Goal: Browse casually: Explore the website without a specific task or goal

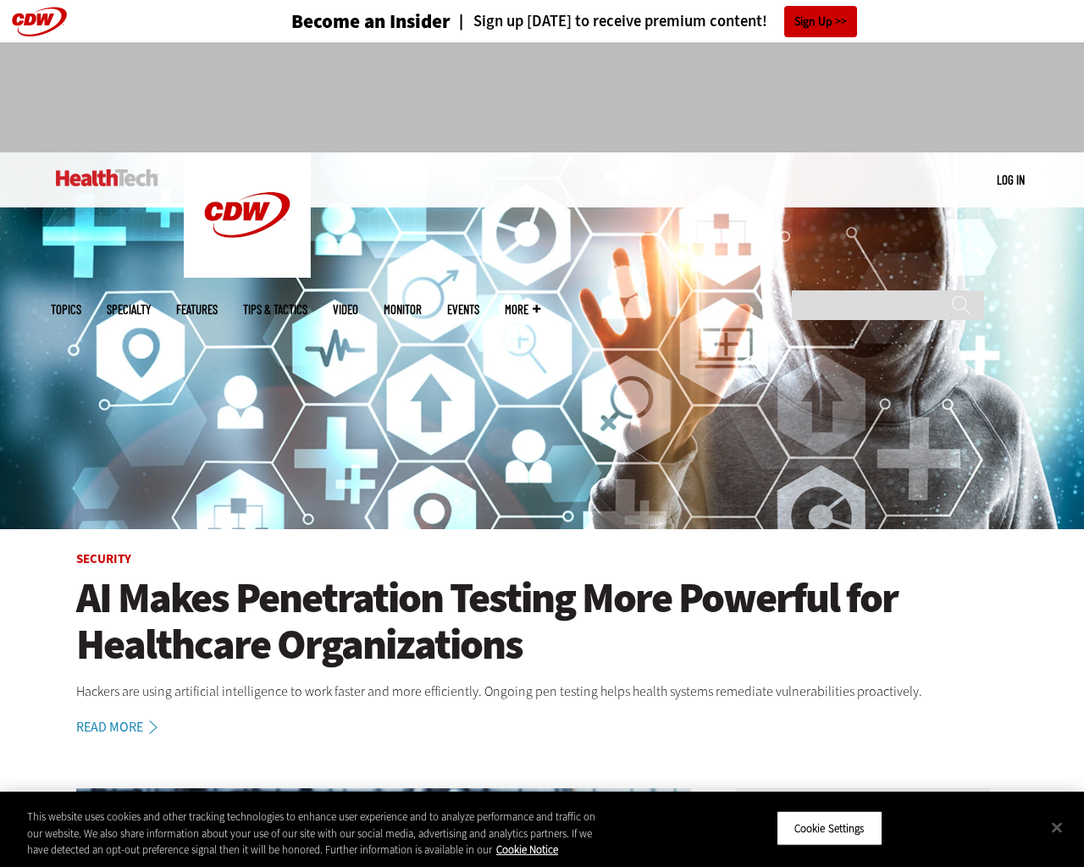
click at [1076, 434] on img at bounding box center [542, 340] width 1084 height 377
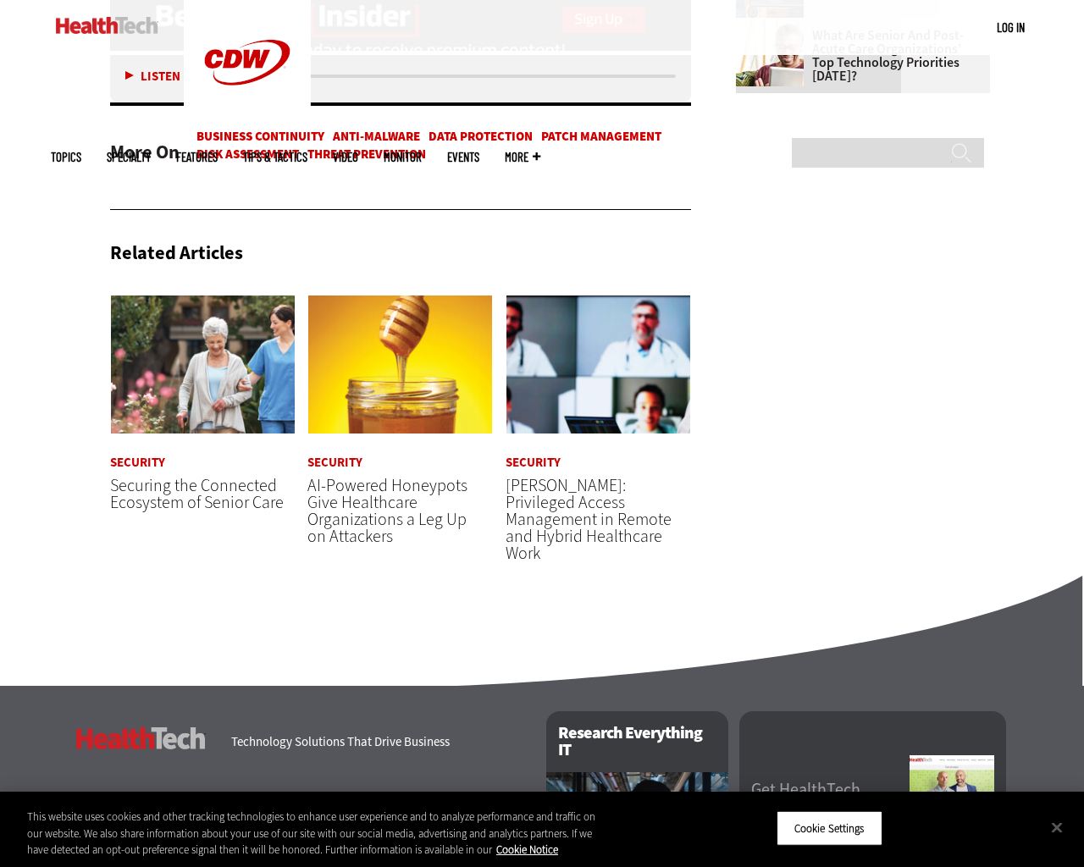
scroll to position [2780, 0]
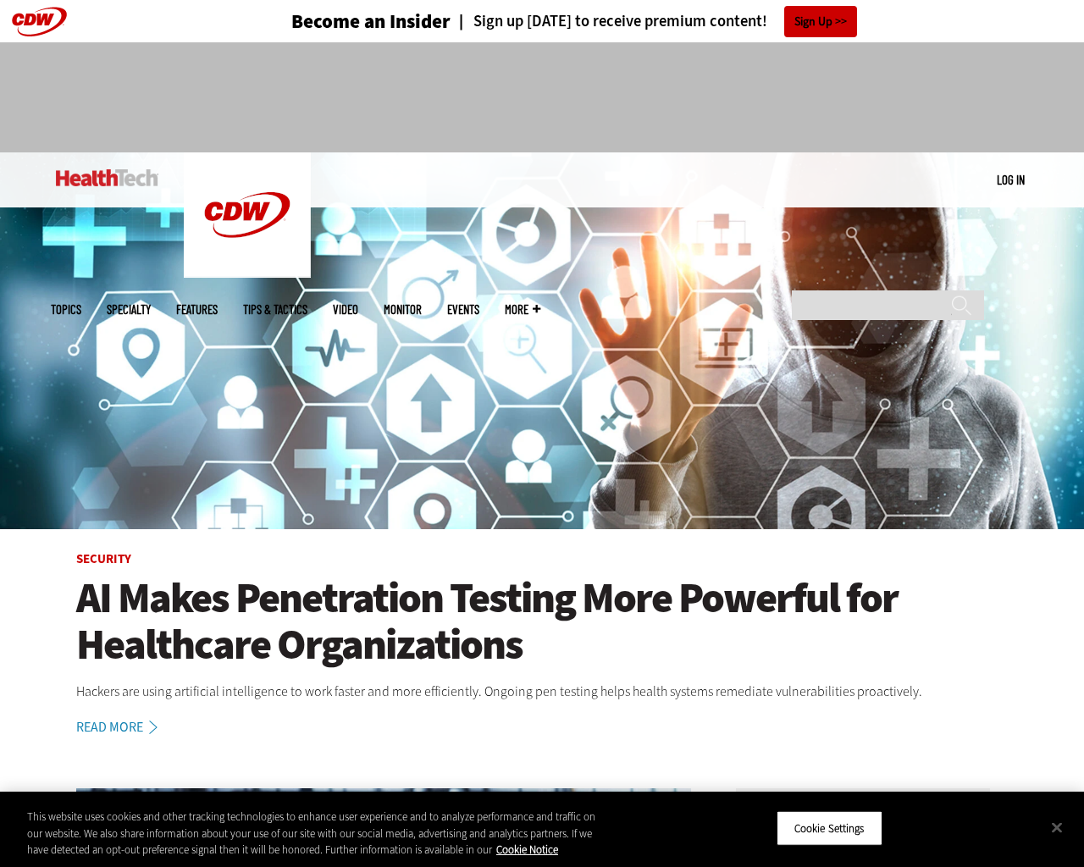
click at [1076, 434] on img at bounding box center [542, 340] width 1084 height 377
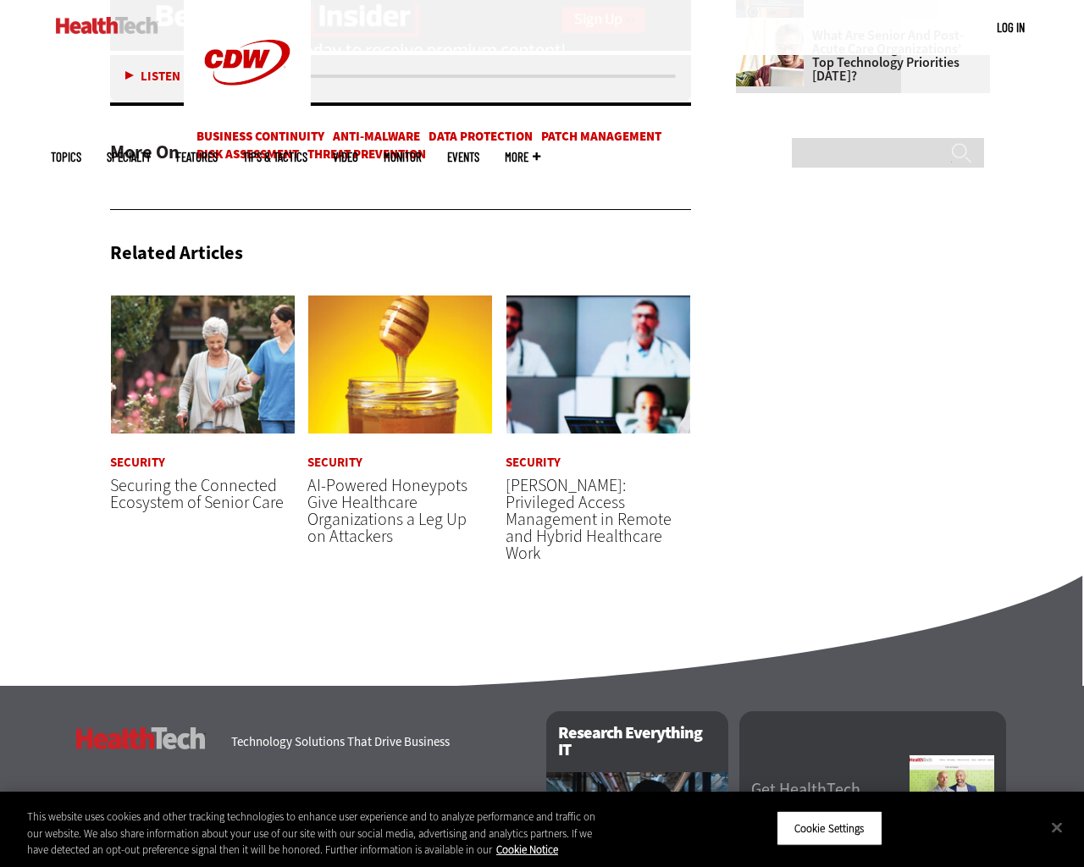
scroll to position [2780, 0]
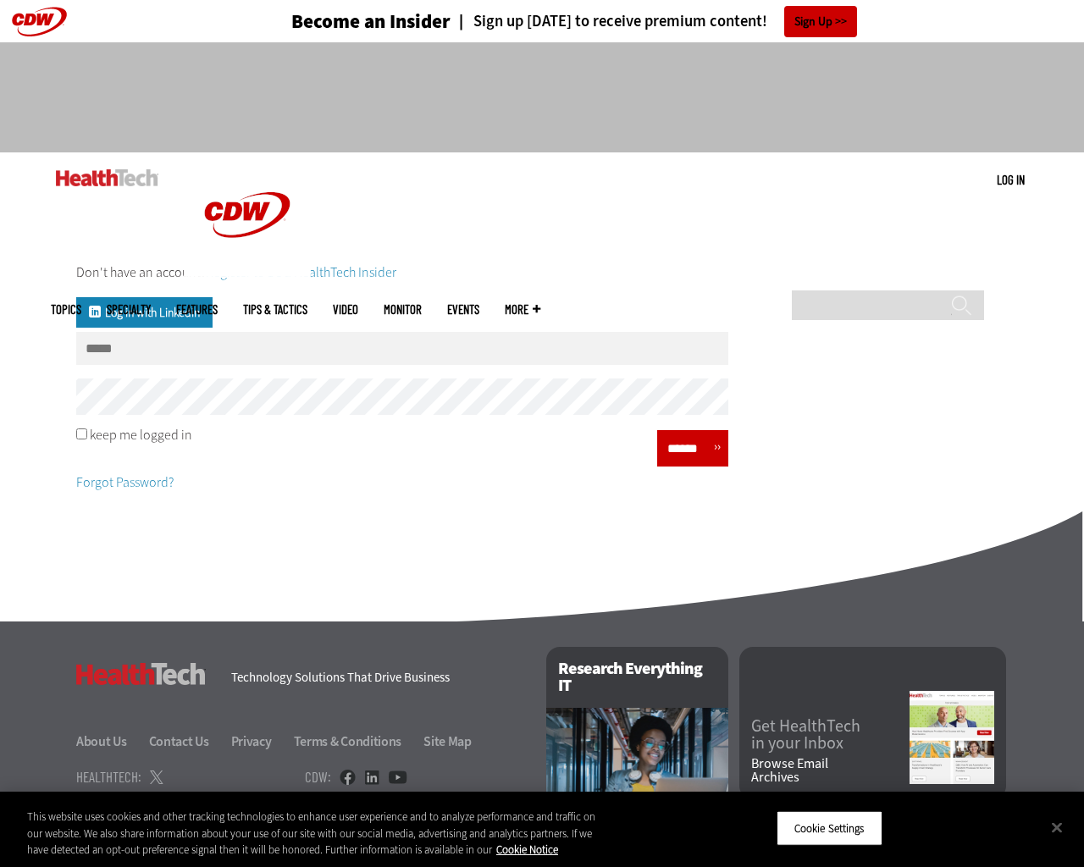
click at [1076, 434] on div "Don't have an account? Register to be a HealthTech Insider Log in with Linkedin…" at bounding box center [542, 376] width 1084 height 312
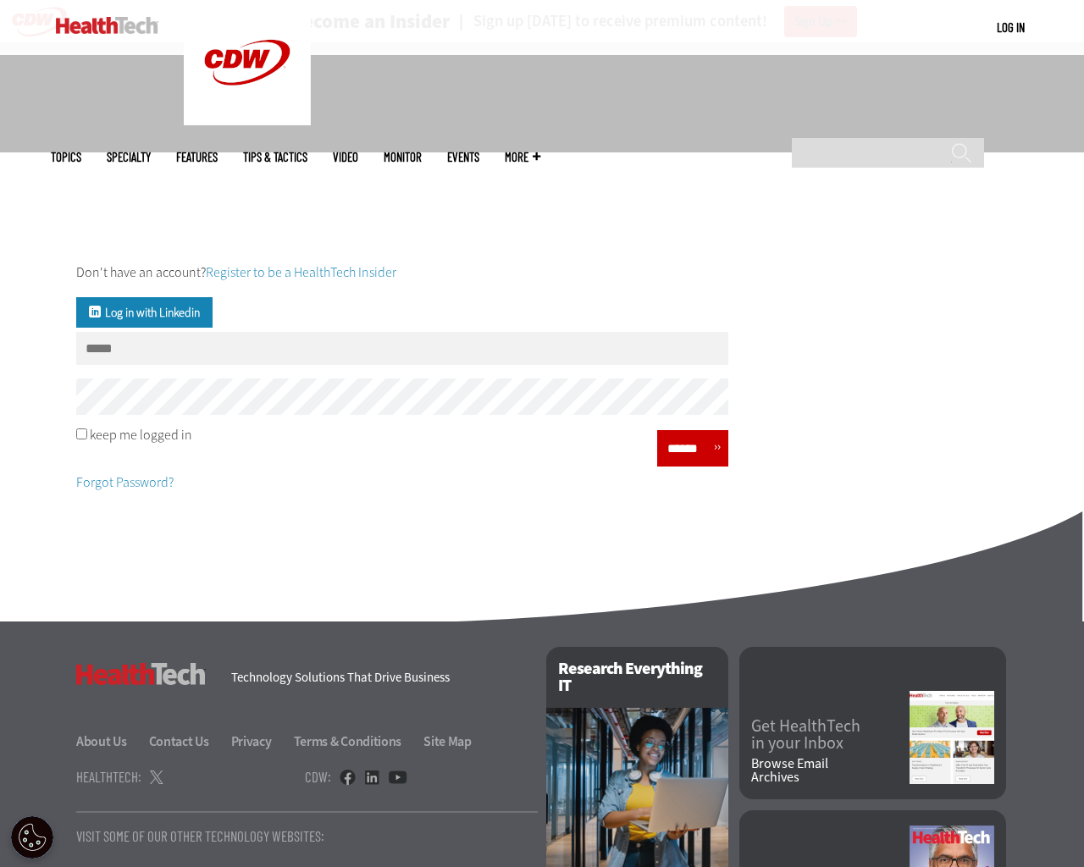
scroll to position [167, 0]
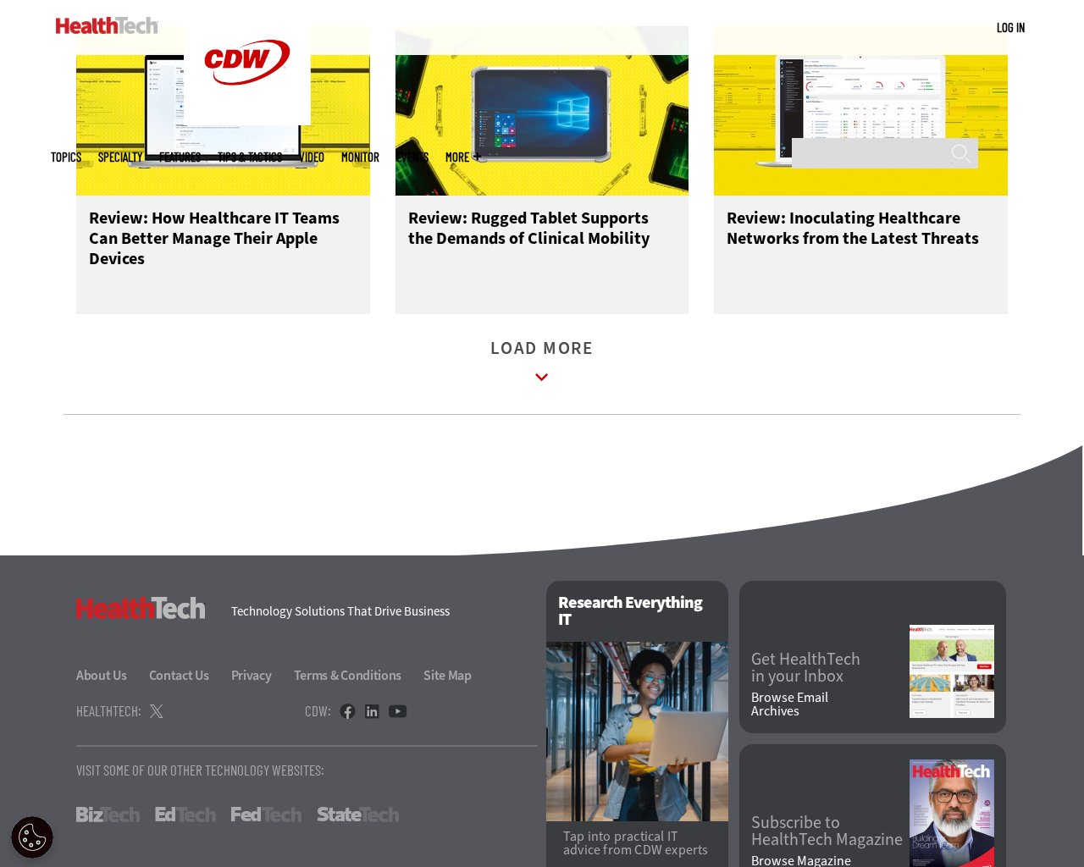
scroll to position [2230, 0]
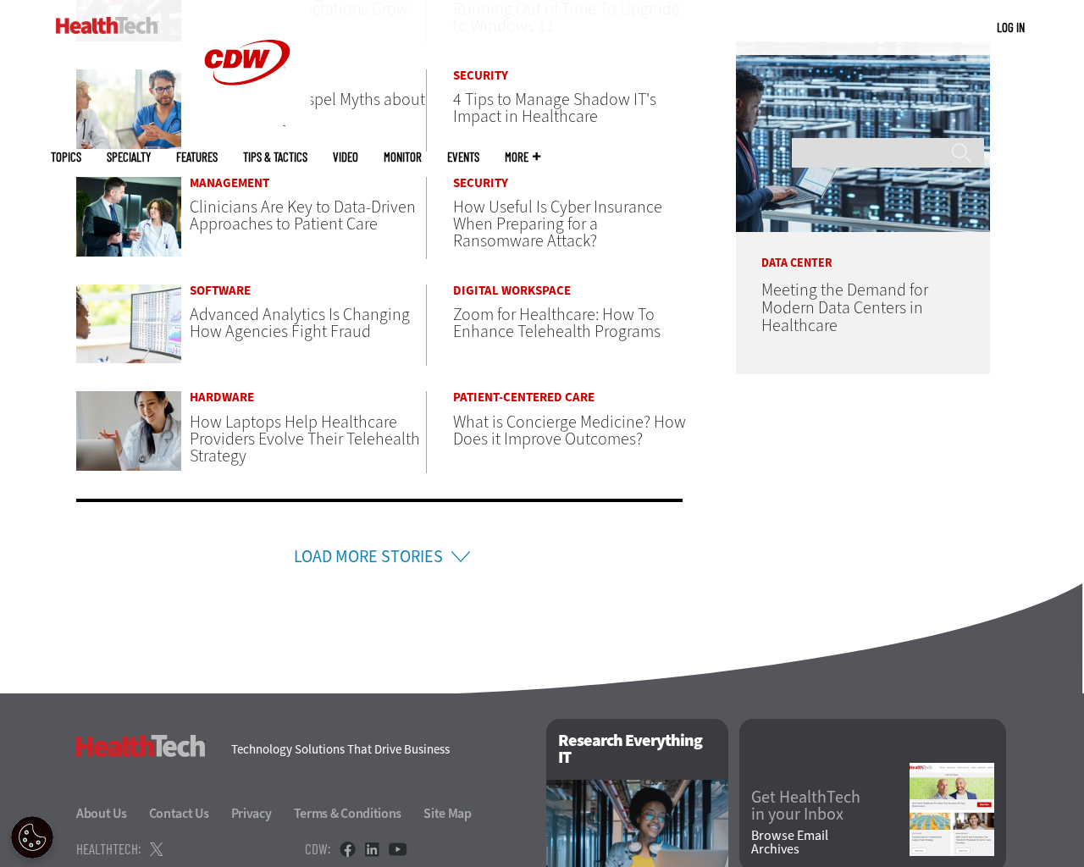
scroll to position [1055, 0]
